Goal: Task Accomplishment & Management: Manage account settings

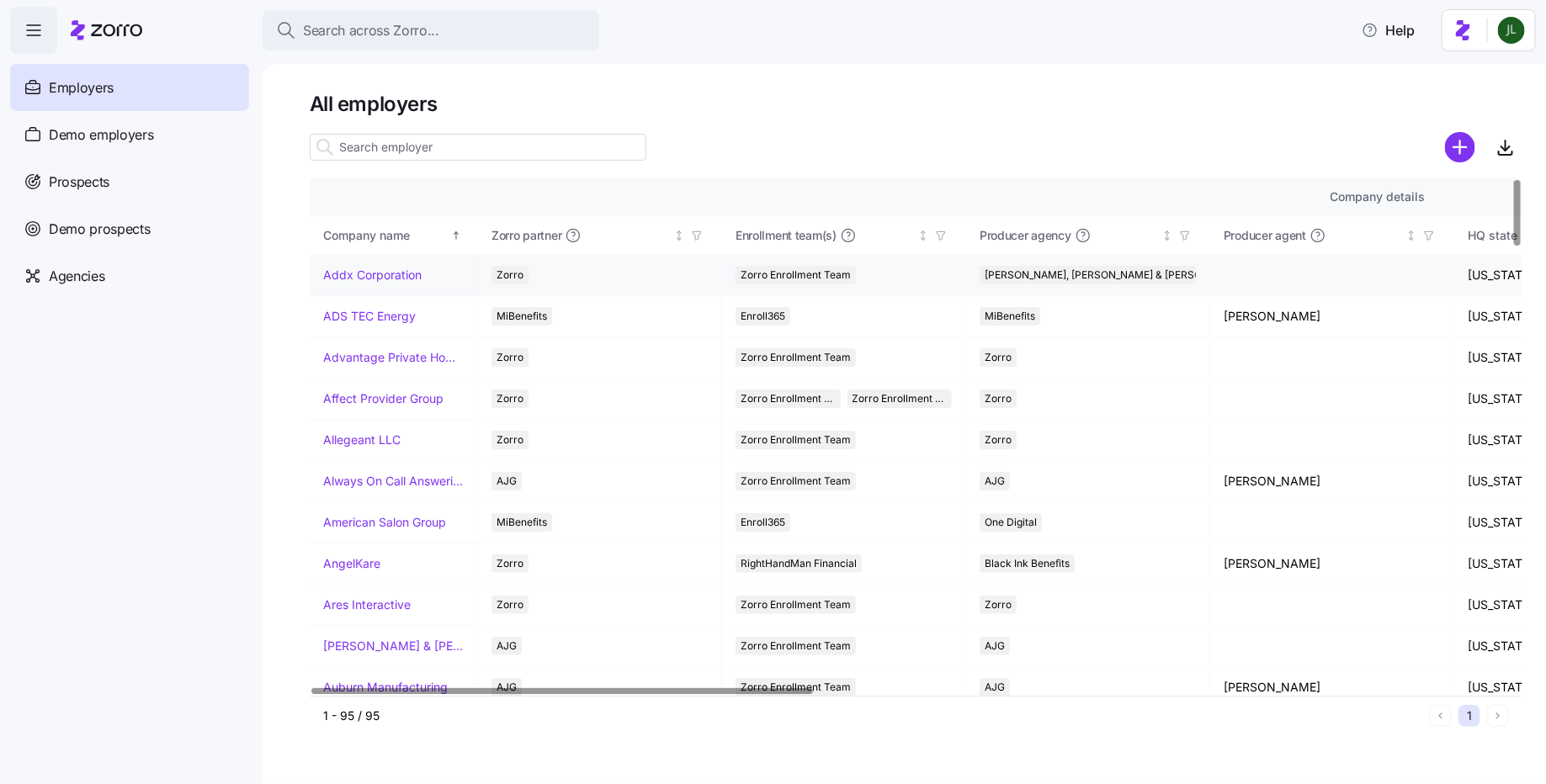
click at [367, 274] on link "Addx Corporation" at bounding box center [371, 275] width 98 height 17
click at [416, 356] on link "Advantage Private Home Care" at bounding box center [393, 357] width 141 height 17
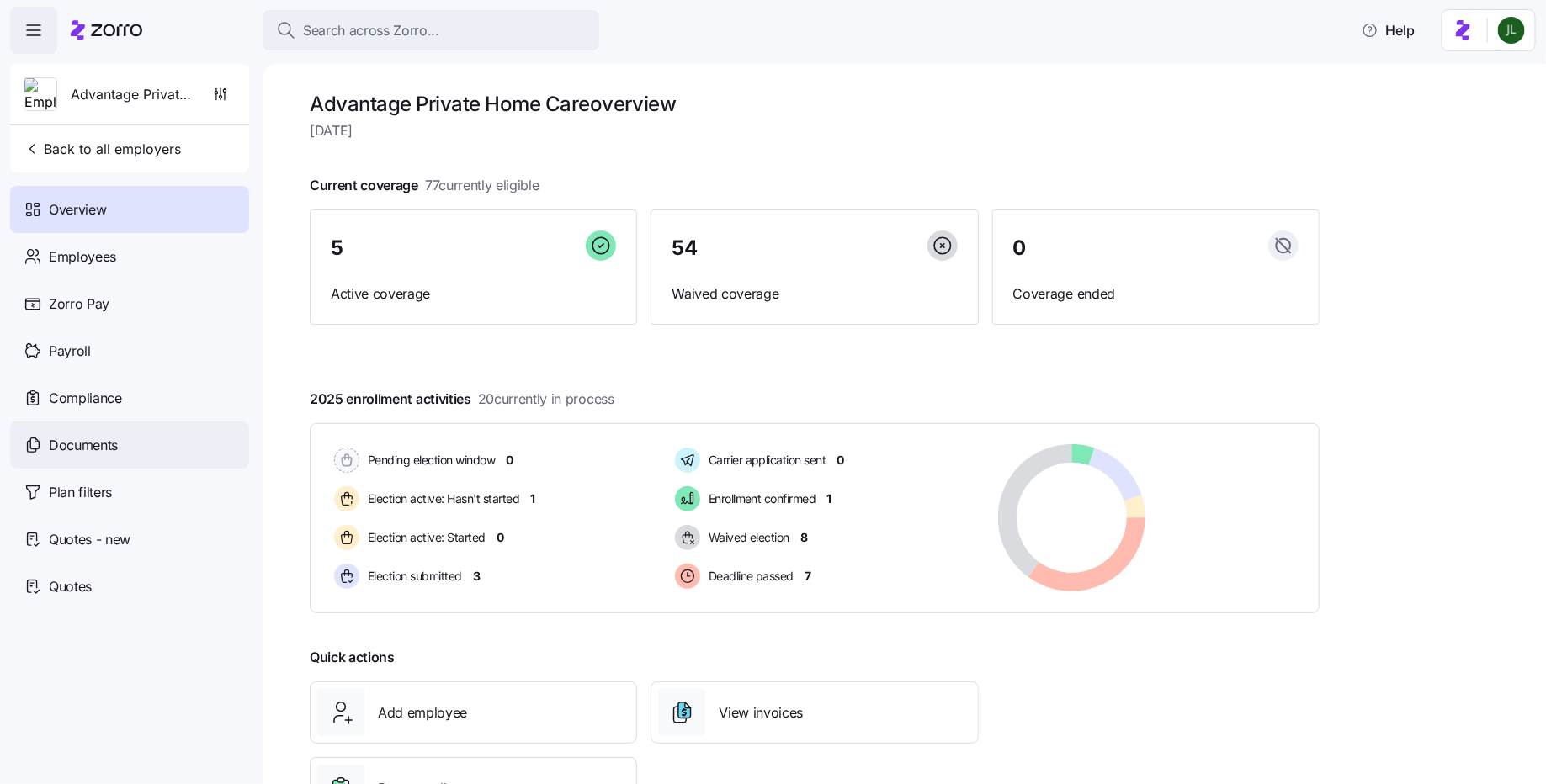
click at [130, 432] on div "Documents" at bounding box center [129, 445] width 239 height 47
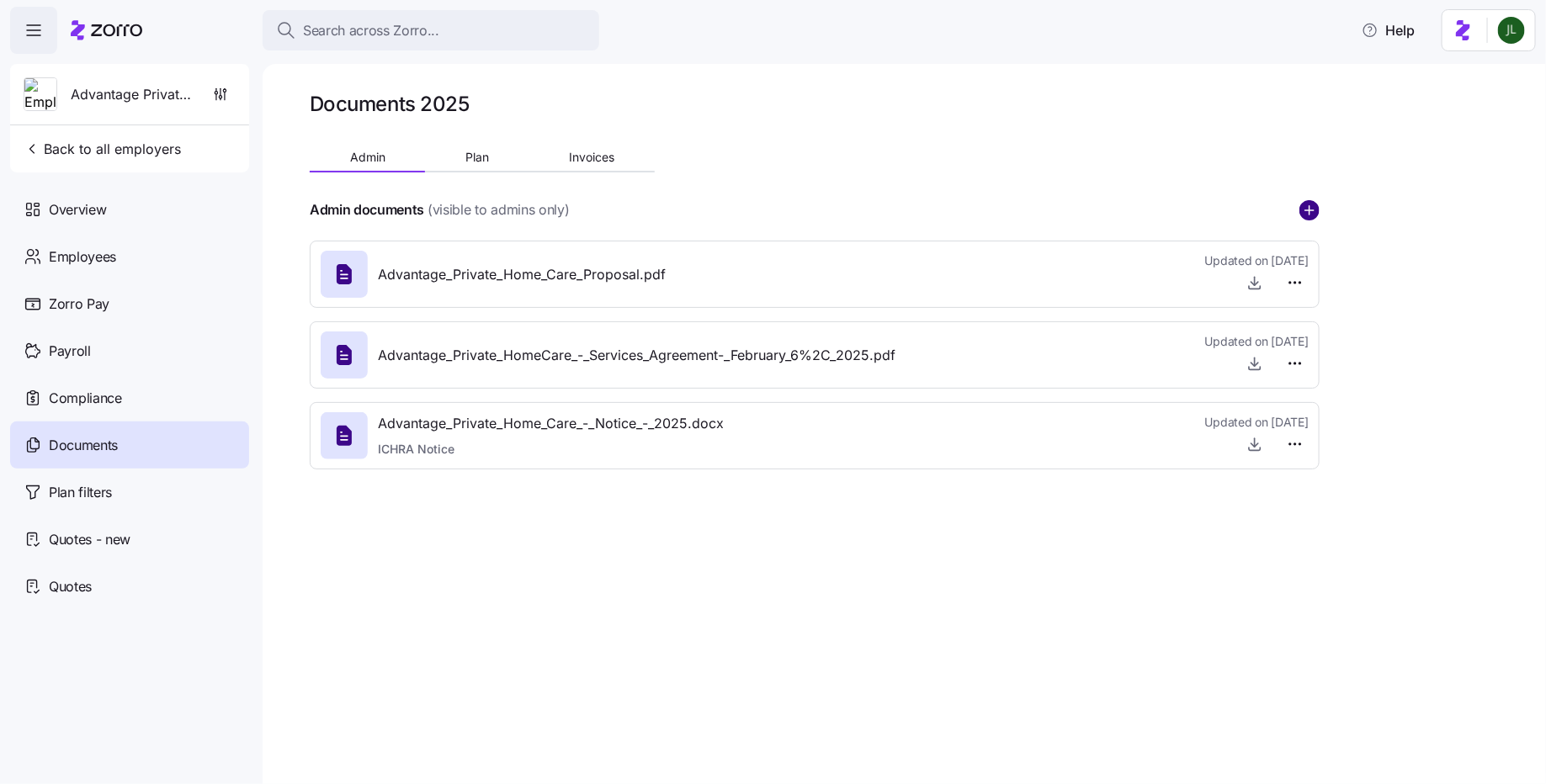
click at [1313, 213] on circle "add icon" at bounding box center [1309, 209] width 19 height 19
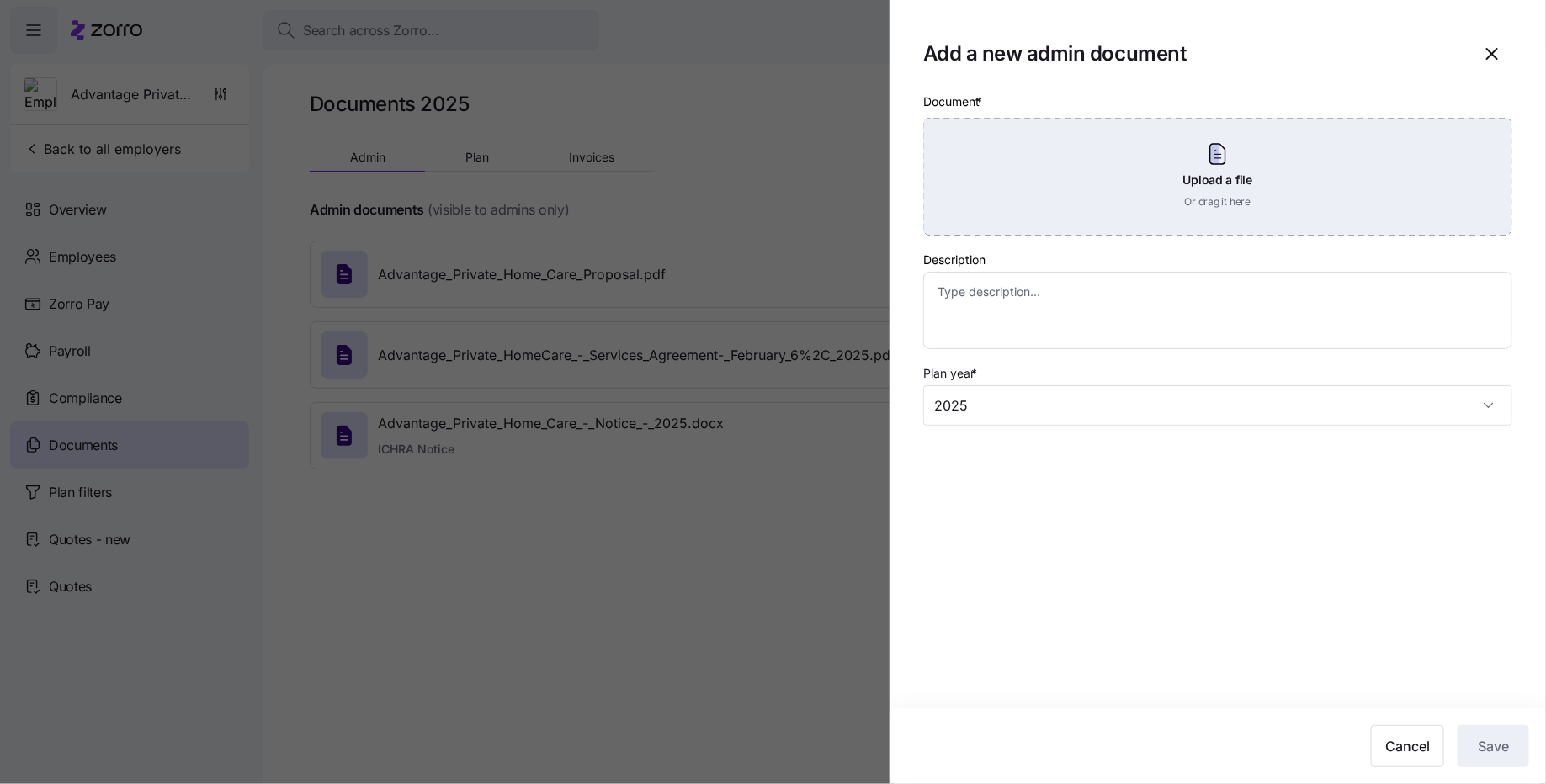
click at [1205, 199] on div "Upload a file Or drag it here" at bounding box center [1218, 176] width 589 height 118
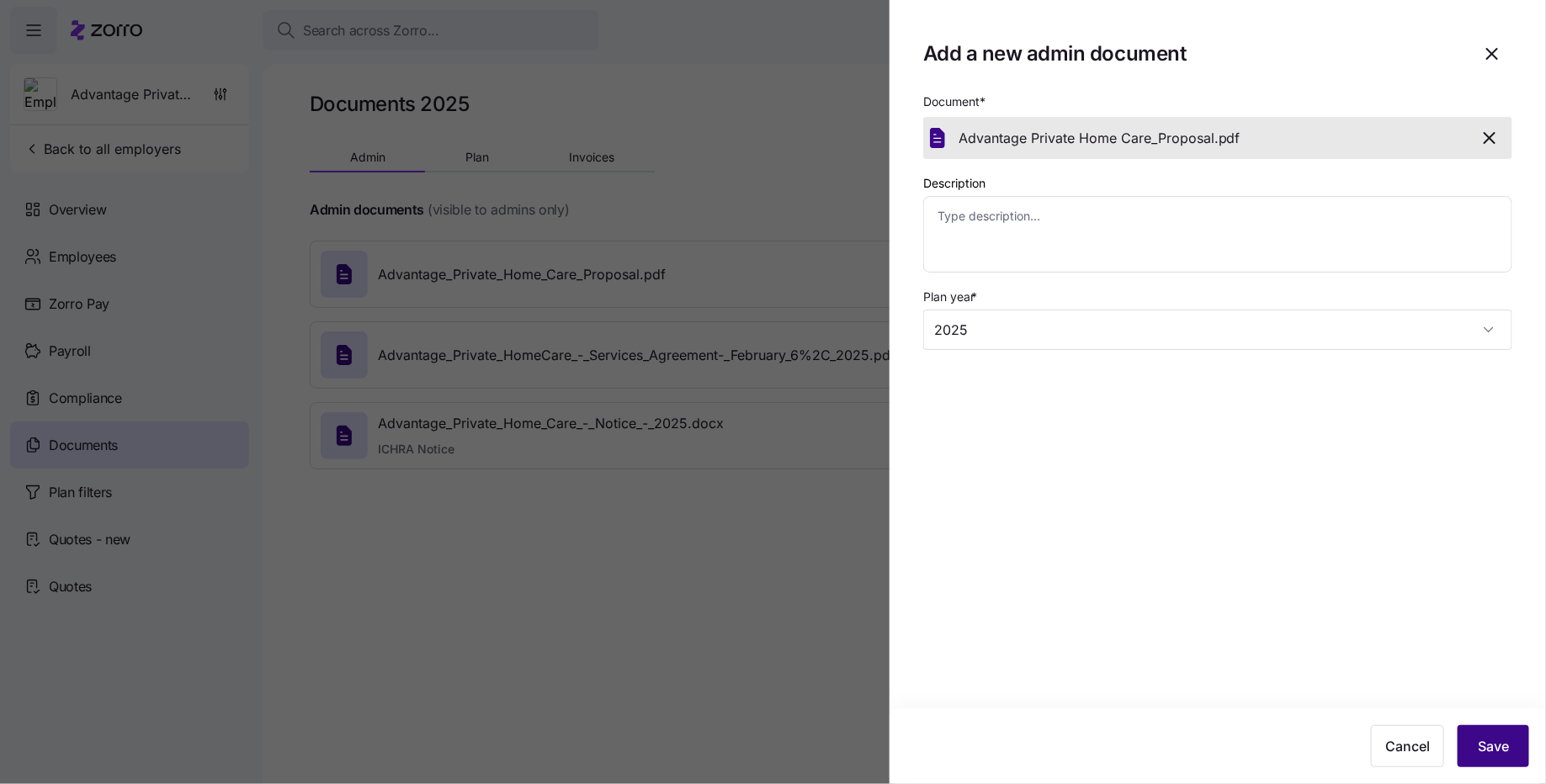
click at [1515, 765] on button "Save" at bounding box center [1493, 746] width 72 height 42
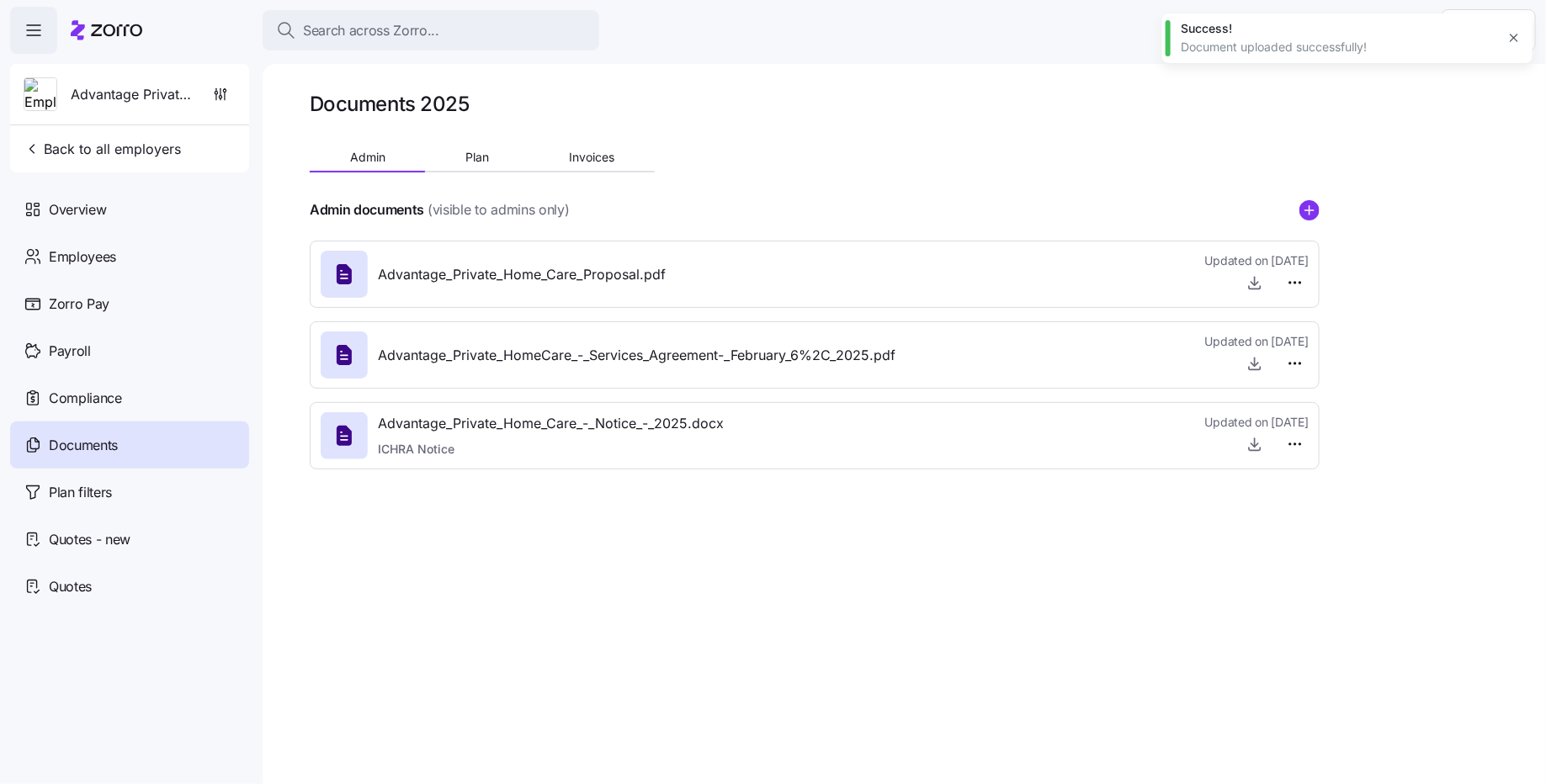
type textarea "x"
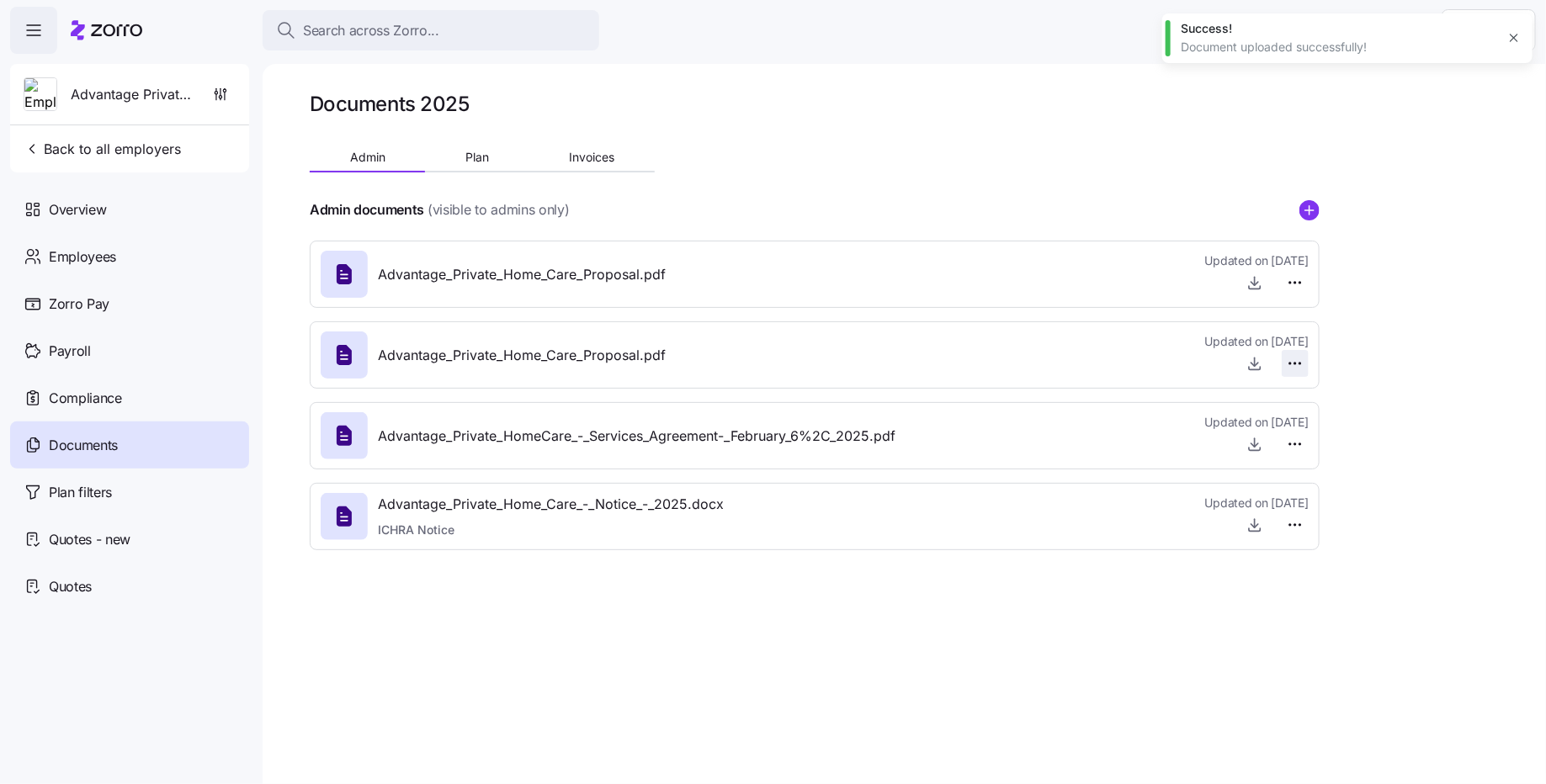
click at [1295, 362] on html "Search across Zorro... Help Advantage Private Home Care Back to all employers O…" at bounding box center [773, 386] width 1546 height 773
click at [1282, 422] on div "Delete" at bounding box center [1267, 428] width 71 height 27
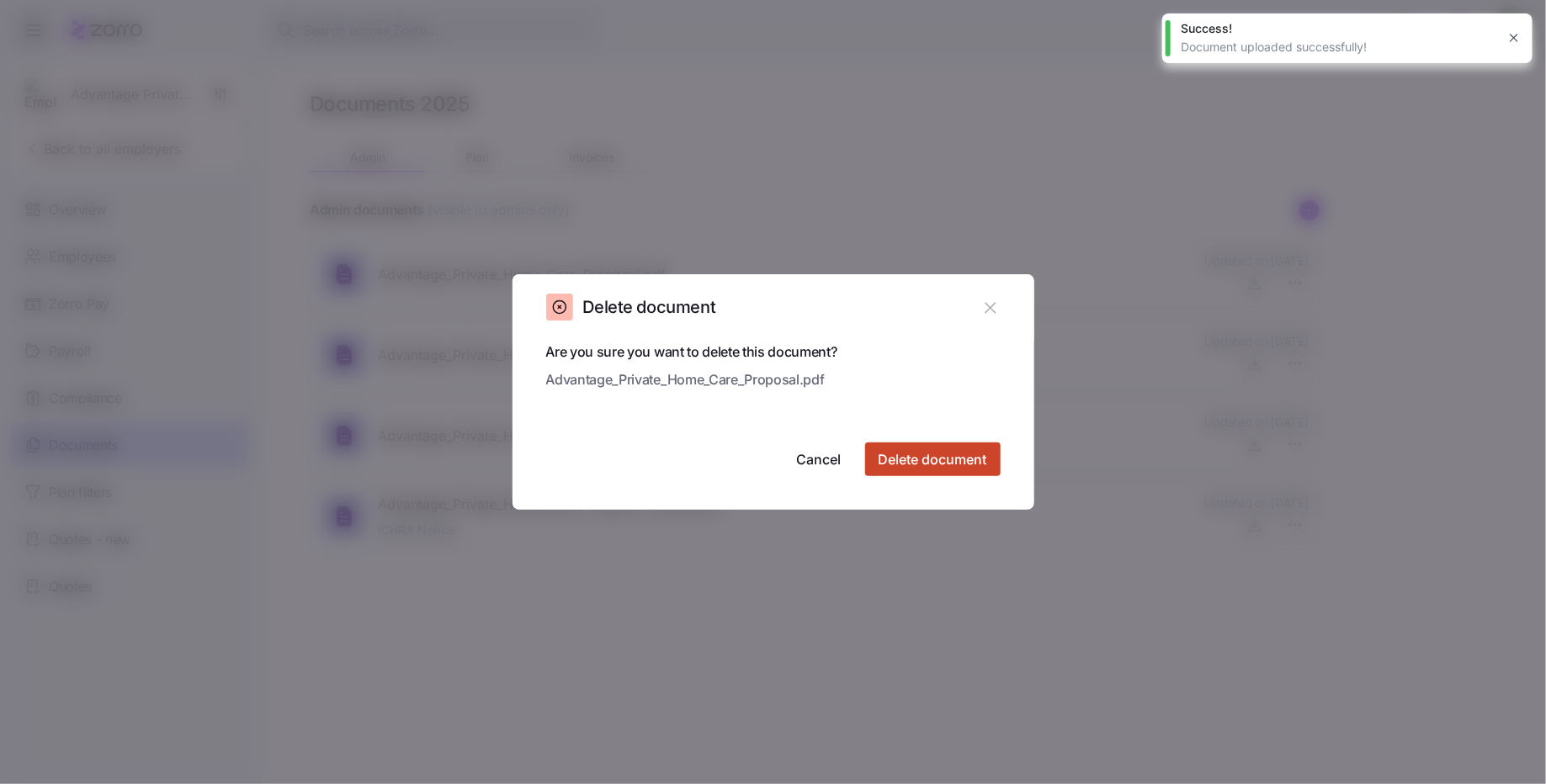
click at [941, 474] on button "Delete document" at bounding box center [932, 459] width 135 height 34
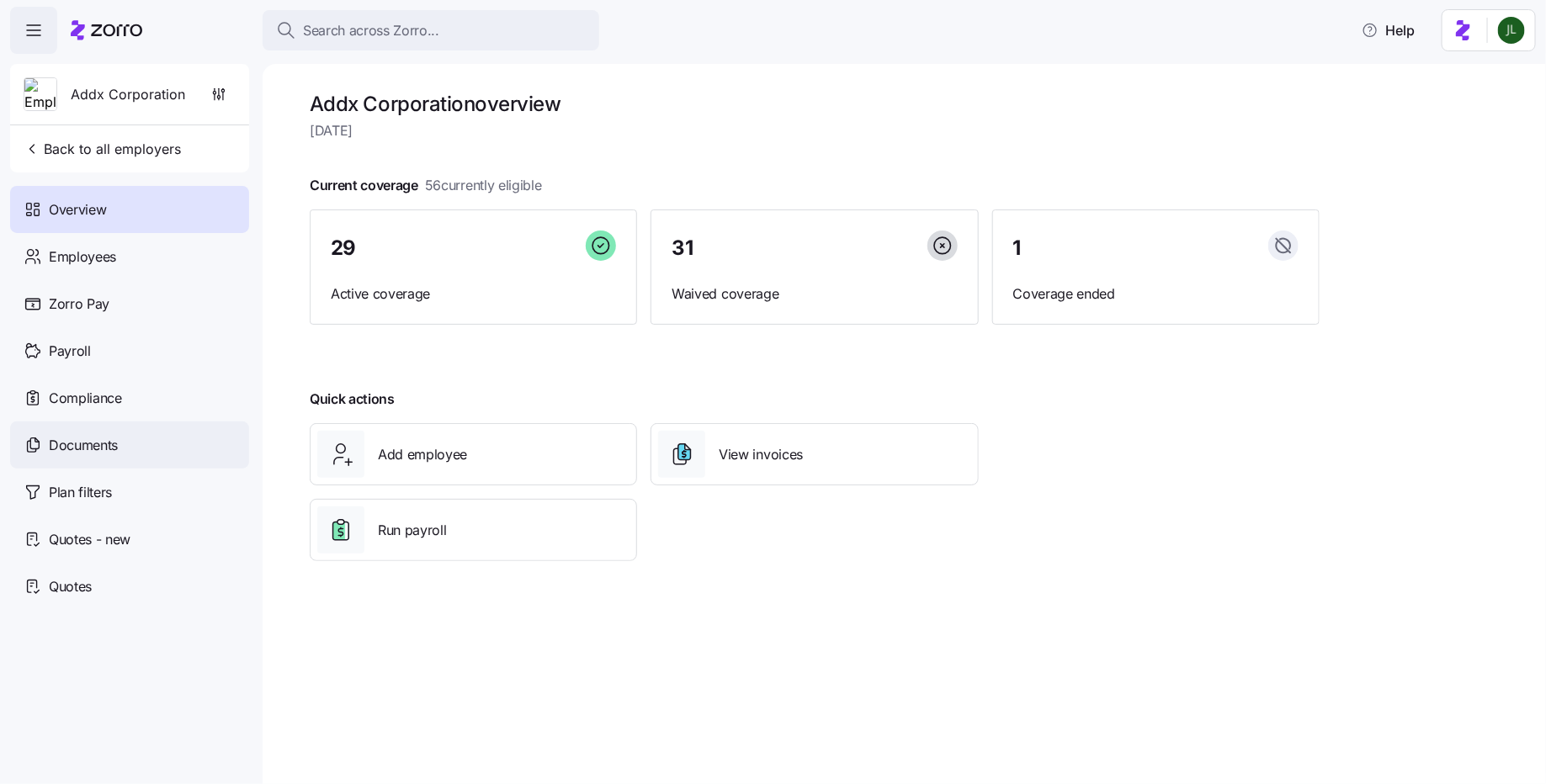
click at [119, 432] on div "Documents" at bounding box center [129, 445] width 239 height 47
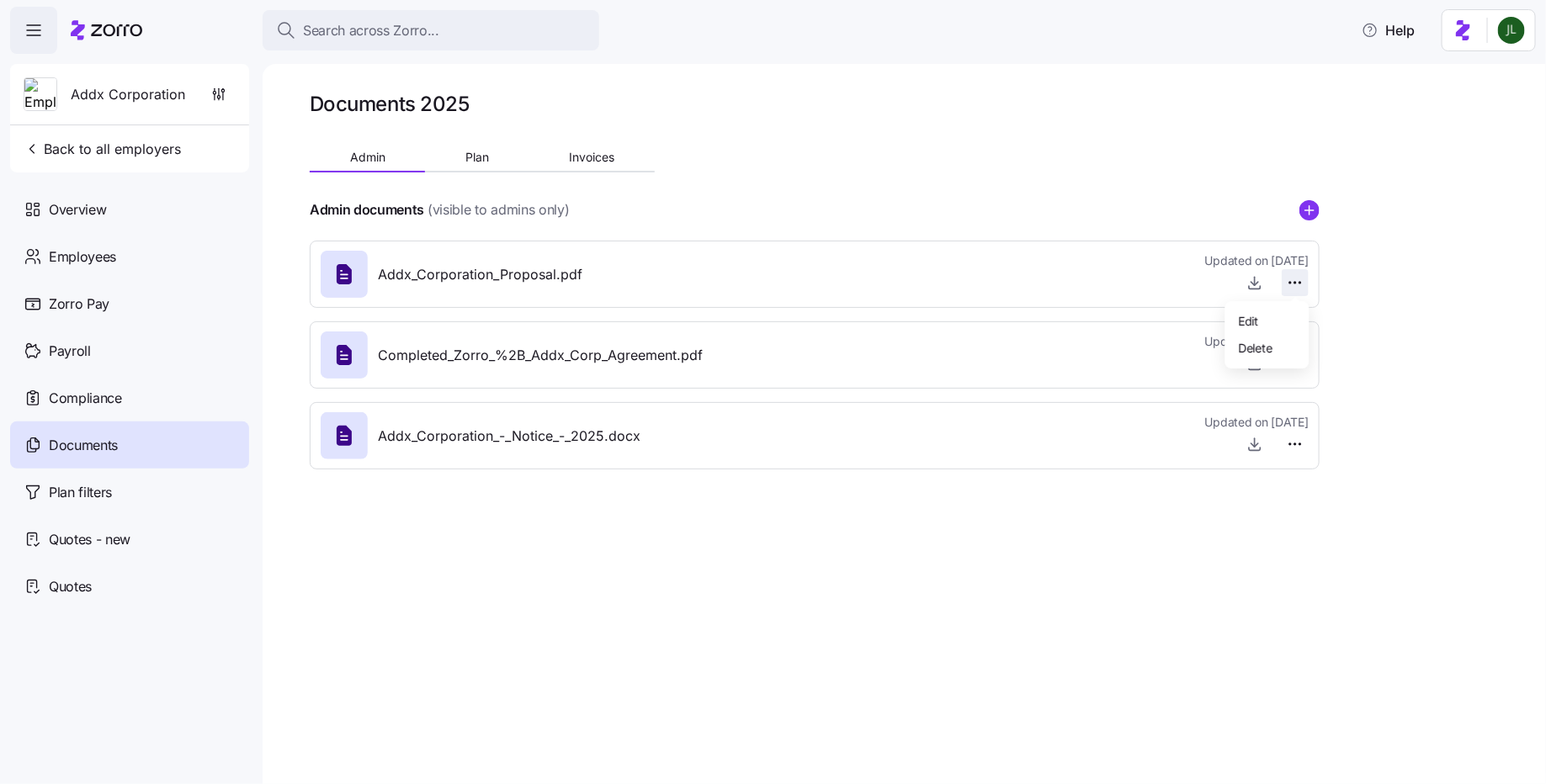
click at [1291, 281] on html "Search across Zorro... Help Addx Corporation Back to all employers Overview Emp…" at bounding box center [773, 386] width 1546 height 773
click at [1258, 349] on span "Delete" at bounding box center [1256, 346] width 34 height 17
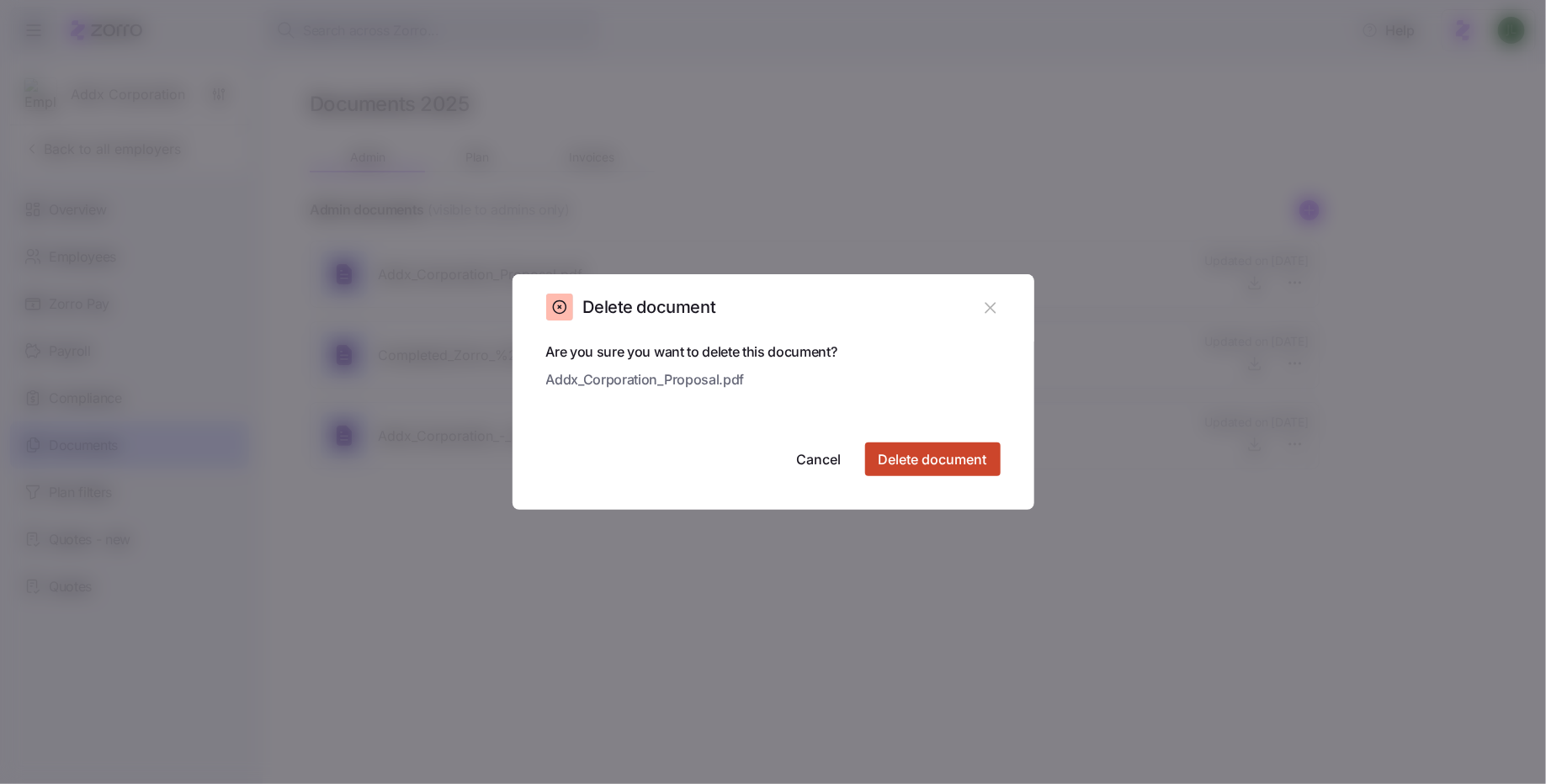
click at [910, 455] on span "Delete document" at bounding box center [932, 459] width 109 height 20
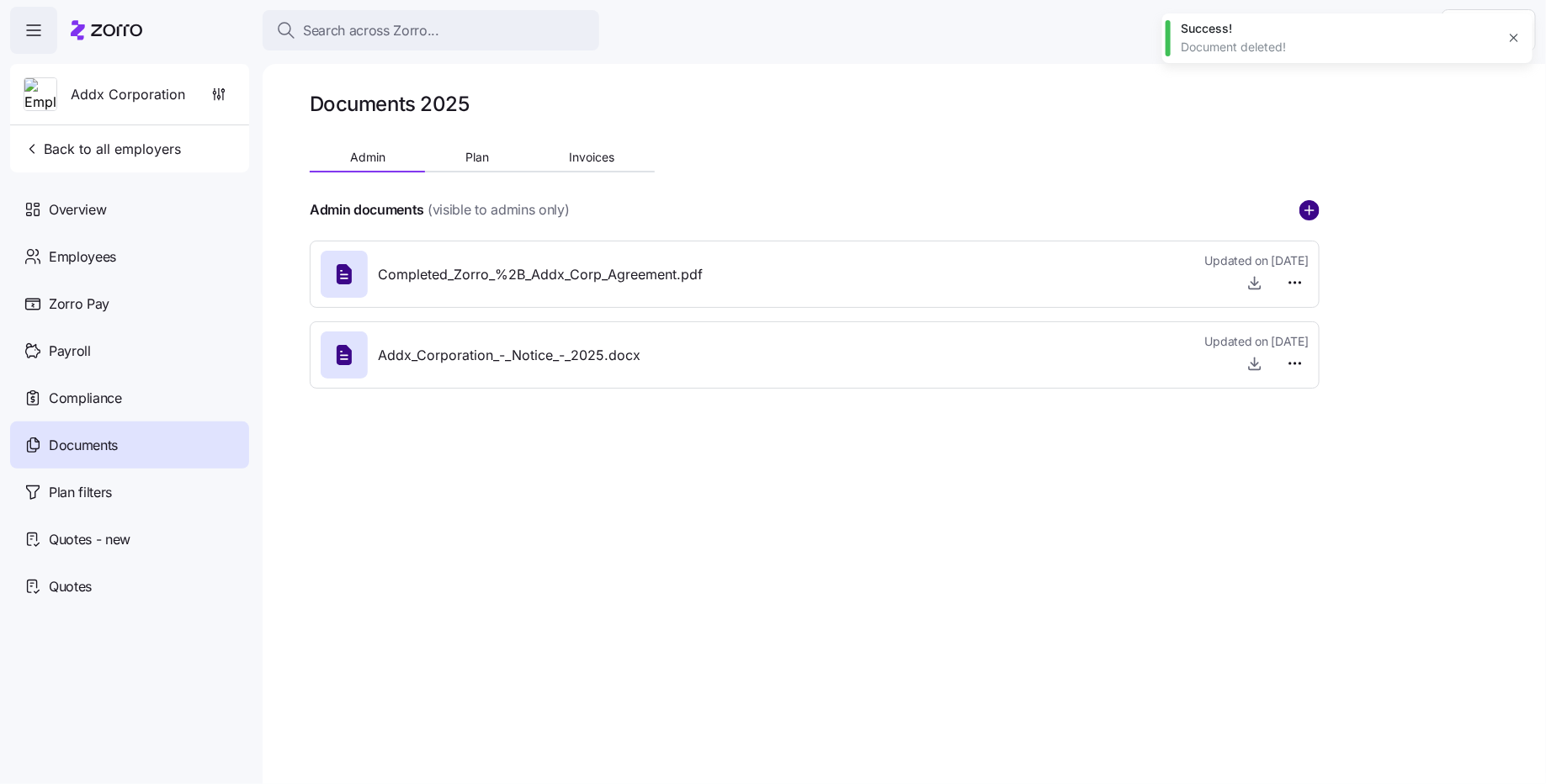
click at [1308, 201] on circle "add icon" at bounding box center [1309, 209] width 19 height 19
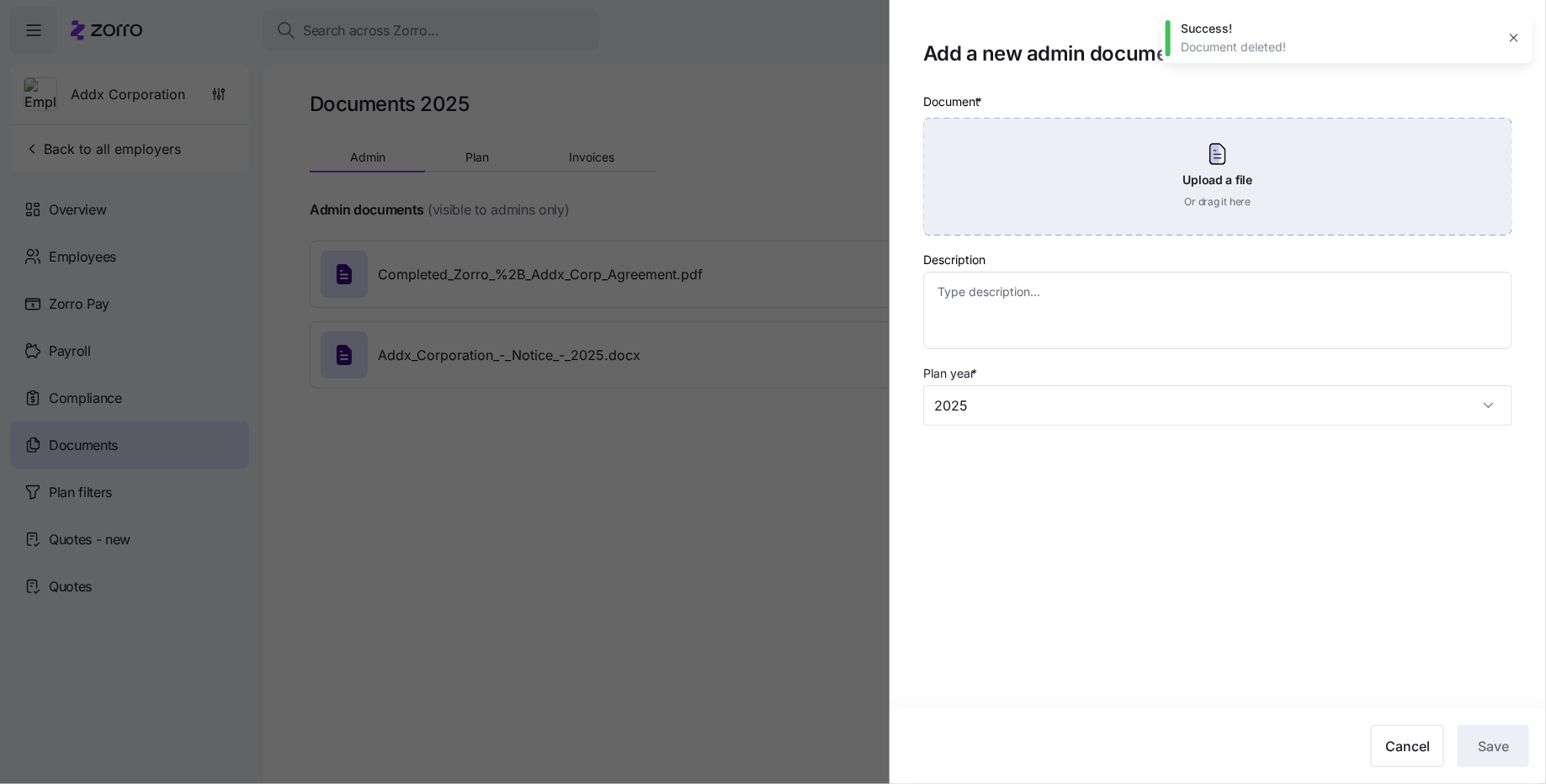
click at [1180, 201] on div "Upload a file Or drag it here" at bounding box center [1218, 176] width 589 height 118
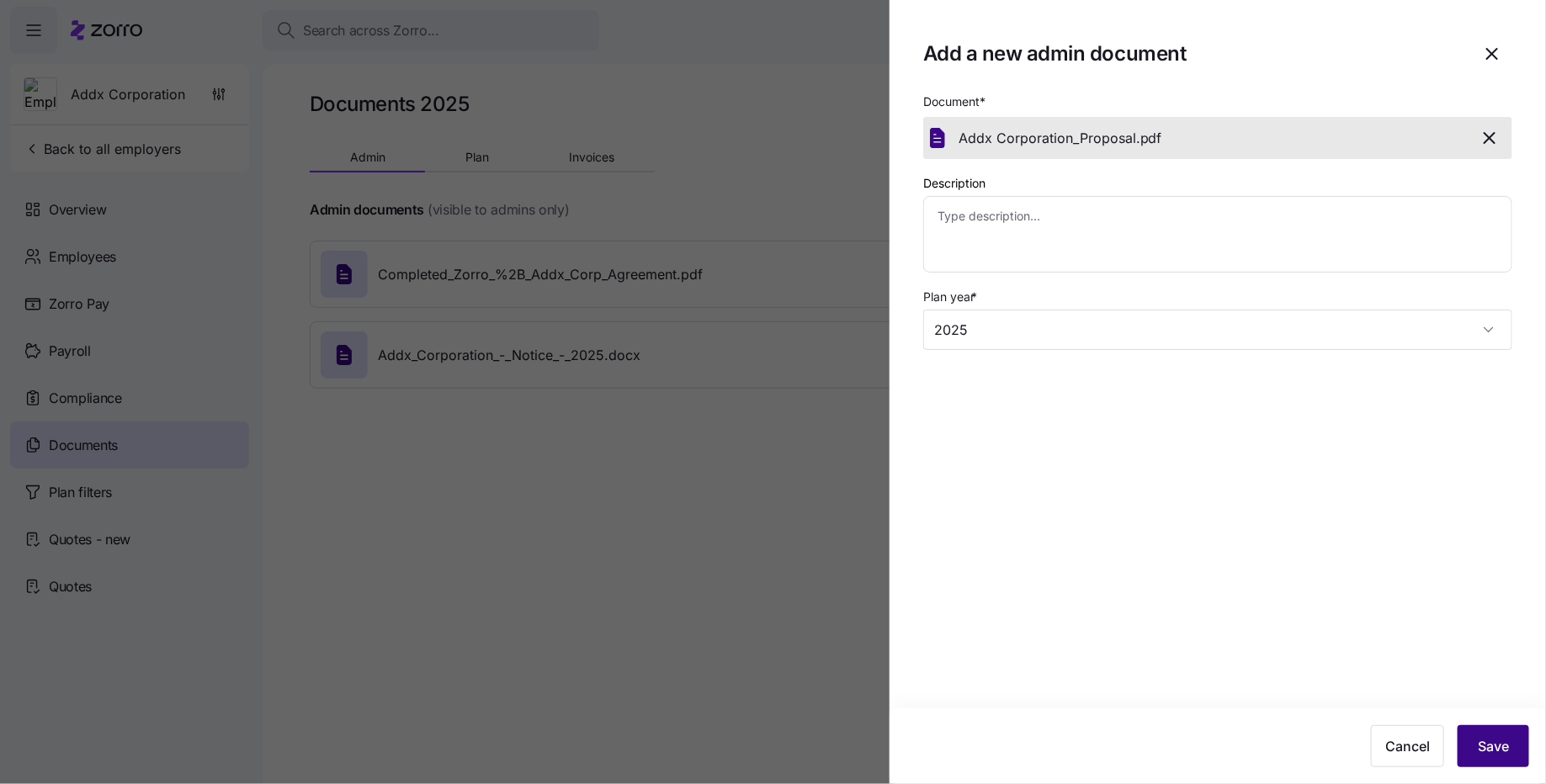
click at [1481, 741] on span "Save" at bounding box center [1493, 746] width 31 height 20
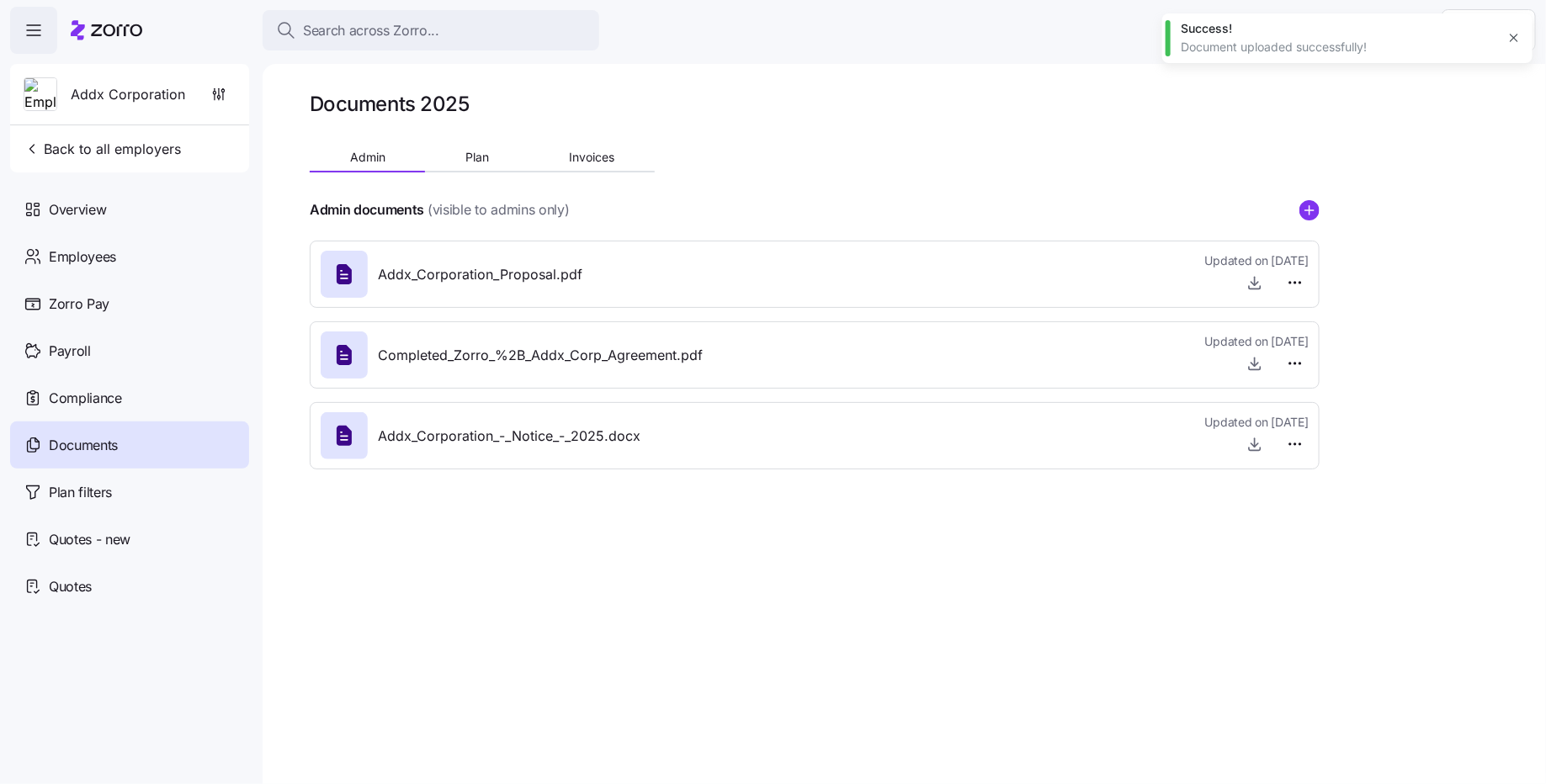
type textarea "x"
